Goal: Task Accomplishment & Management: Manage account settings

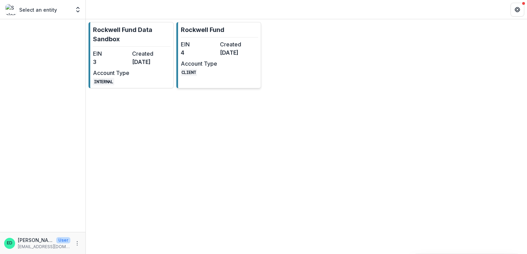
click at [230, 50] on dd "[DATE]" at bounding box center [238, 52] width 36 height 8
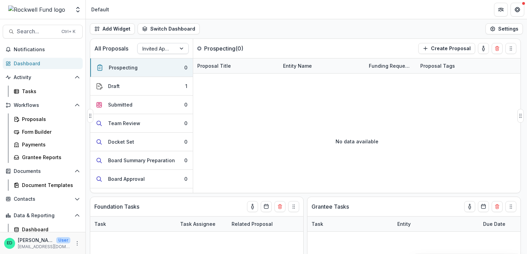
click at [171, 48] on div at bounding box center [156, 48] width 29 height 9
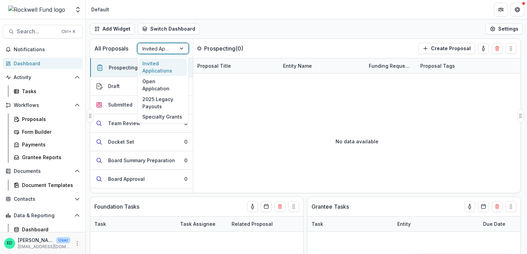
click at [216, 42] on div "All Proposals 4 results available. Use Up and Down to choose options, press Ent…" at bounding box center [291, 48] width 402 height 19
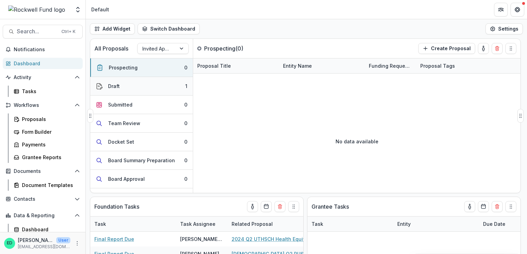
click at [155, 82] on button "Draft 1" at bounding box center [141, 86] width 103 height 19
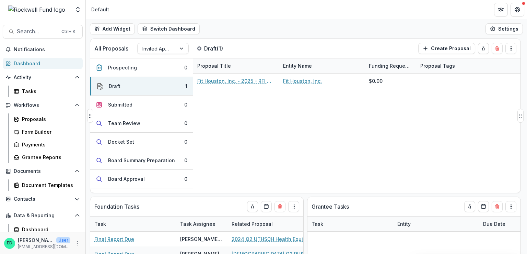
click at [155, 65] on button "Prospecting 0" at bounding box center [141, 67] width 103 height 19
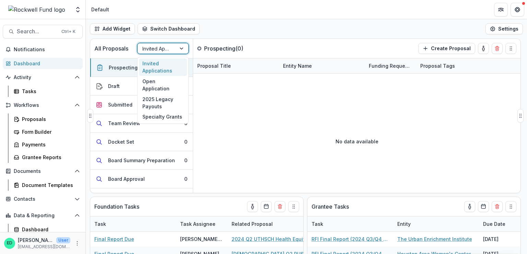
click at [163, 47] on div at bounding box center [156, 48] width 29 height 9
click at [159, 81] on div "Open Application" at bounding box center [163, 85] width 48 height 18
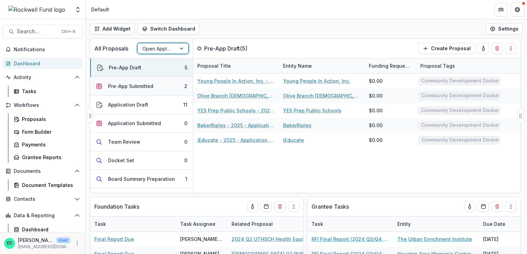
click at [166, 85] on button "Pre-App Submitted 2" at bounding box center [141, 86] width 103 height 19
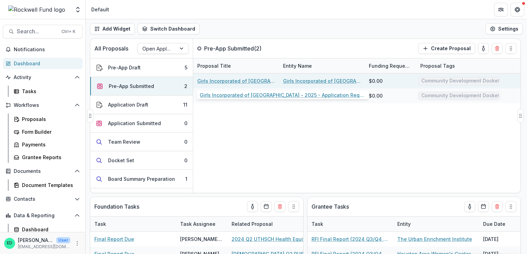
click at [236, 81] on link "Girls Incorporated of [GEOGRAPHIC_DATA] - 2025 - Application Request Form - Edu…" at bounding box center [236, 80] width 78 height 7
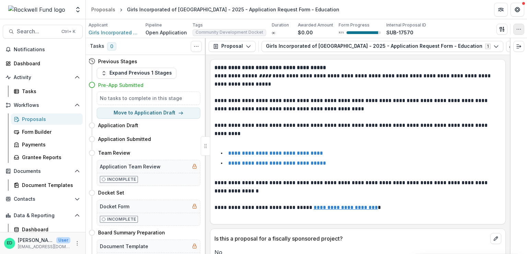
click at [520, 32] on button "button" at bounding box center [518, 29] width 11 height 11
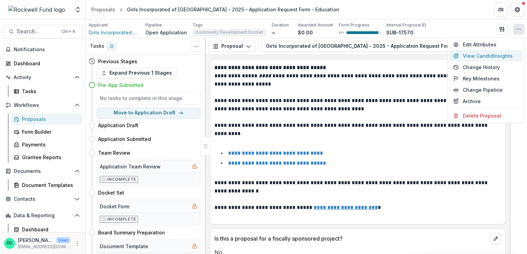
click at [485, 55] on button "View Candid Insights" at bounding box center [485, 55] width 73 height 11
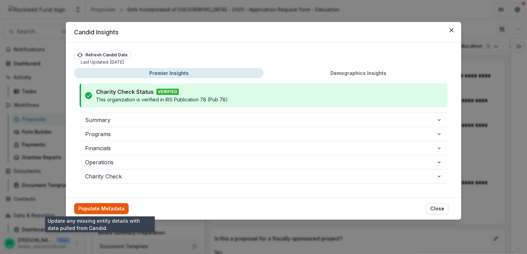
click at [100, 209] on button "Populate Metadata" at bounding box center [101, 208] width 55 height 11
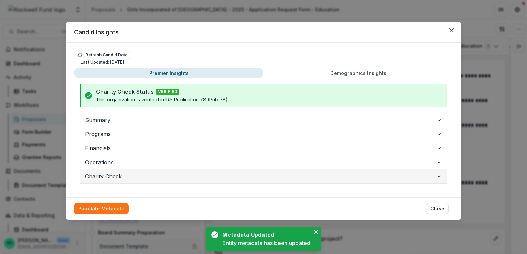
click at [110, 175] on span "Charity Check" at bounding box center [260, 176] width 351 height 8
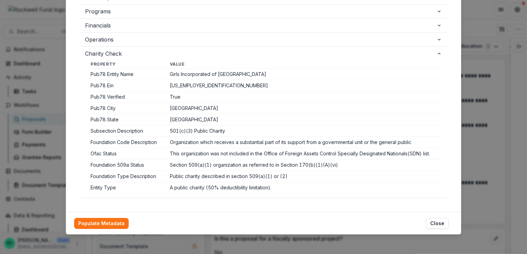
scroll to position [124, 0]
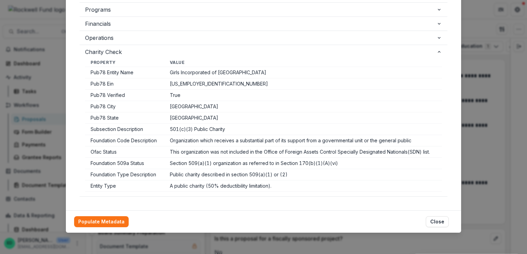
click at [452, 219] on div "Populate Metadata Close" at bounding box center [263, 221] width 379 height 11
click at [437, 221] on button "Close" at bounding box center [437, 221] width 23 height 11
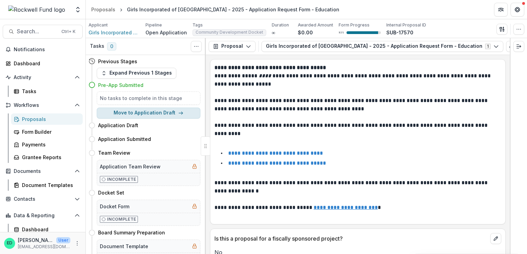
click at [150, 113] on button "Move to Application Draft" at bounding box center [149, 112] width 104 height 11
select select "**********"
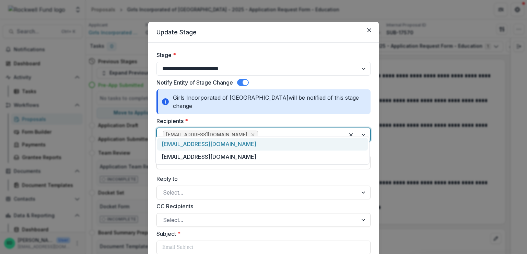
click at [261, 130] on div at bounding box center [298, 135] width 79 height 10
click at [220, 143] on div "[EMAIL_ADDRESS][DOMAIN_NAME]" at bounding box center [262, 144] width 211 height 13
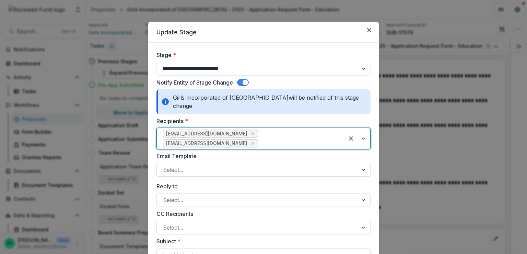
click at [337, 128] on div "[EMAIL_ADDRESS][DOMAIN_NAME] [EMAIL_ADDRESS][DOMAIN_NAME]" at bounding box center [250, 138] width 187 height 21
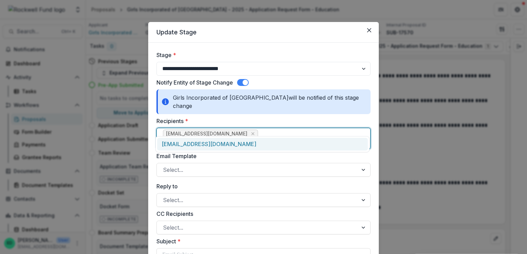
click at [267, 145] on div "[EMAIL_ADDRESS][DOMAIN_NAME]" at bounding box center [262, 144] width 211 height 13
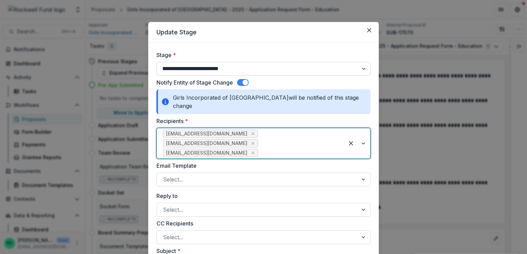
click at [194, 67] on select "**********" at bounding box center [264, 69] width 214 height 14
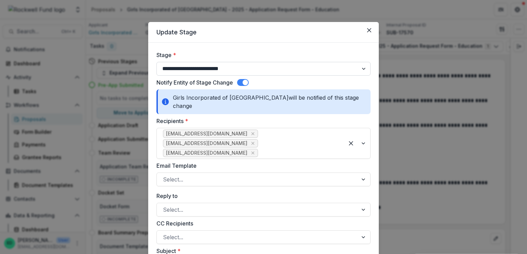
click at [157, 62] on select "**********" at bounding box center [264, 69] width 214 height 14
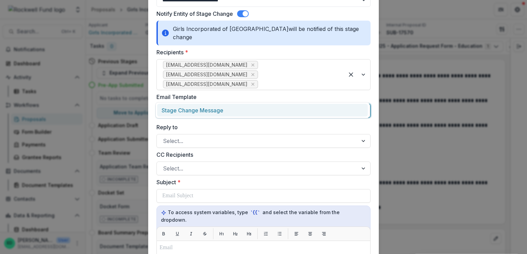
click at [190, 104] on div "Select..." at bounding box center [264, 111] width 214 height 14
click at [192, 109] on div "Stage Change Message" at bounding box center [262, 110] width 211 height 13
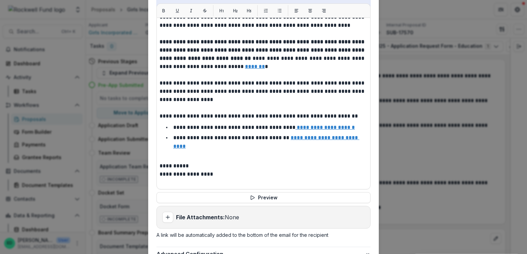
scroll to position [309, 0]
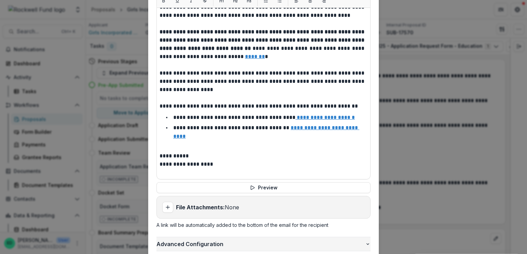
click at [194, 240] on span "Advanced Configuration" at bounding box center [261, 244] width 209 height 8
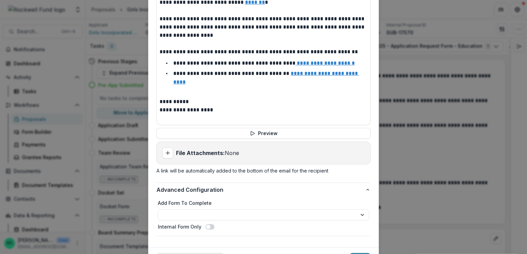
scroll to position [367, 0]
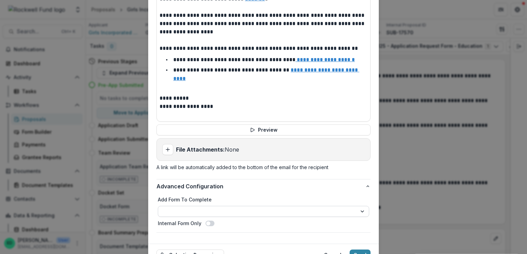
click at [186, 206] on select "**********" at bounding box center [263, 211] width 211 height 11
select select "**********"
click at [357, 249] on button "Send" at bounding box center [360, 254] width 21 height 11
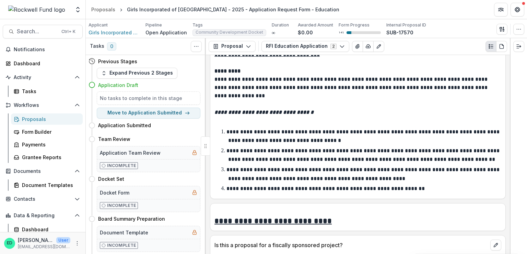
scroll to position [0, 0]
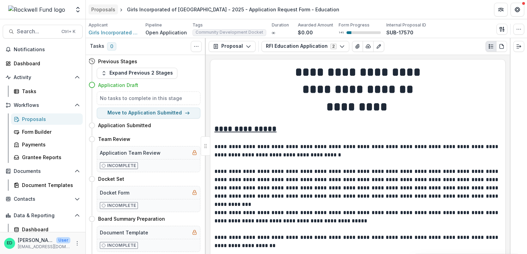
click at [107, 10] on div "Proposals" at bounding box center [103, 9] width 24 height 7
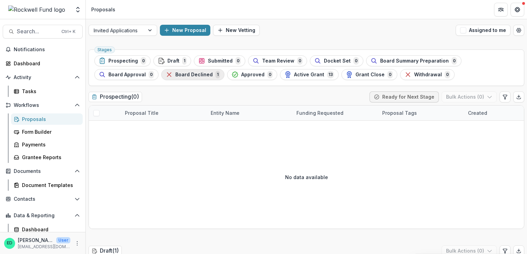
click at [161, 70] on button "Board Declined 1" at bounding box center [192, 74] width 63 height 11
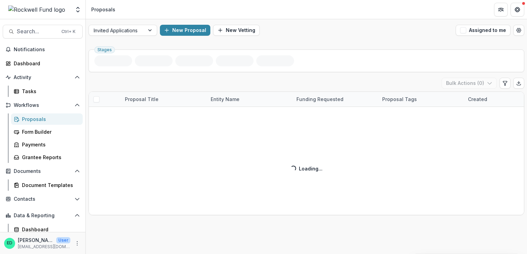
click at [112, 74] on div "Stages Board Declined ( 1 ) Bulk Actions ( 0 ) Proposal Title Entity Name Fundi…" at bounding box center [306, 150] width 441 height 207
